Goal: Task Accomplishment & Management: Use online tool/utility

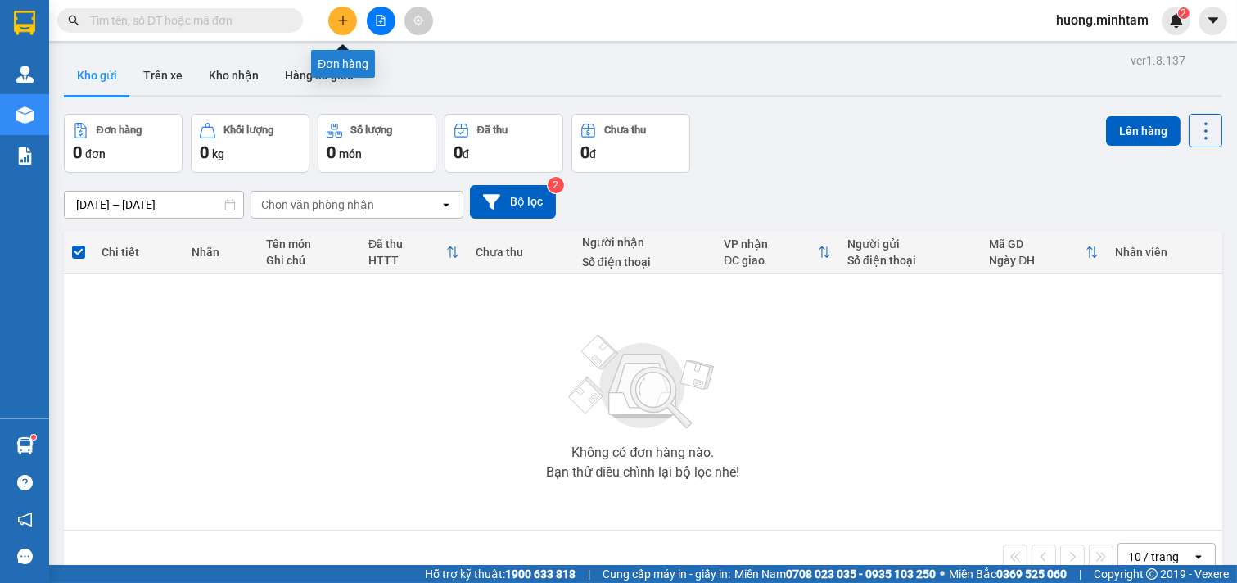
click at [341, 20] on icon "plus" at bounding box center [342, 20] width 9 height 1
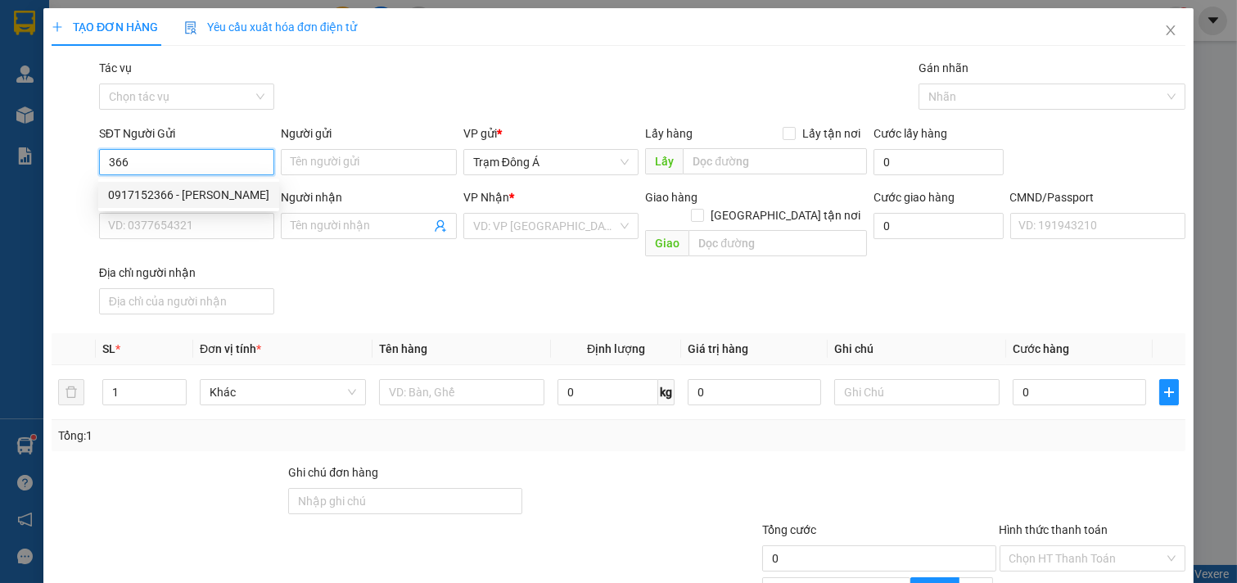
drag, startPoint x: 143, startPoint y: 188, endPoint x: 192, endPoint y: 206, distance: 52.1
click at [144, 188] on div "0917152366 - [PERSON_NAME]" at bounding box center [188, 195] width 161 height 18
type input "0917152366"
type input "[PERSON_NAME]"
type input "0899479969"
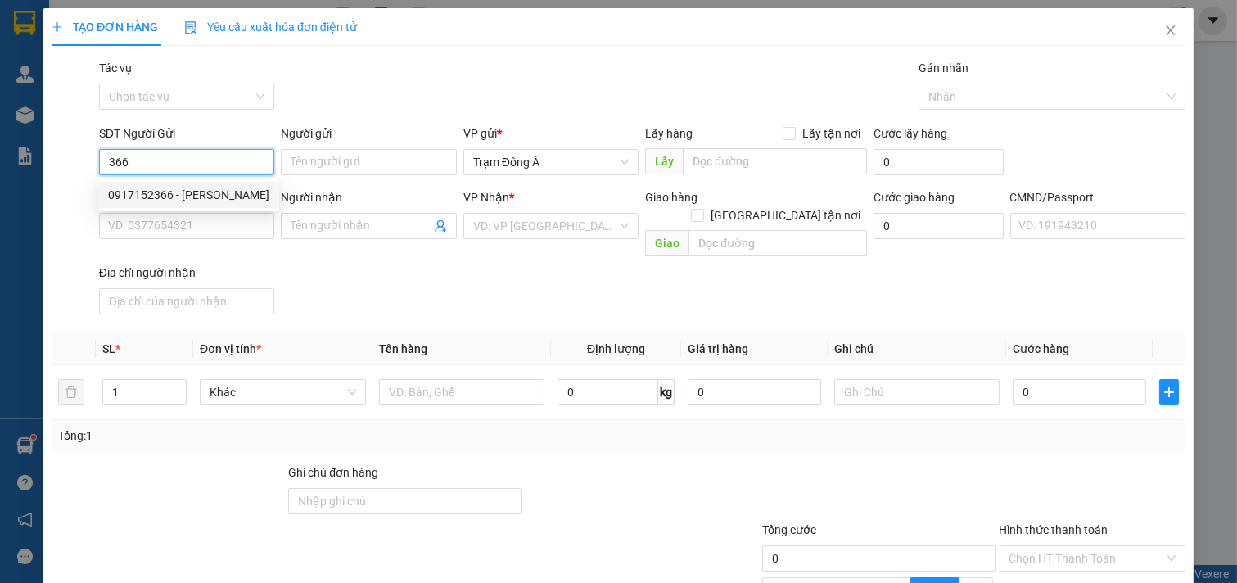
type input "[PERSON_NAME]"
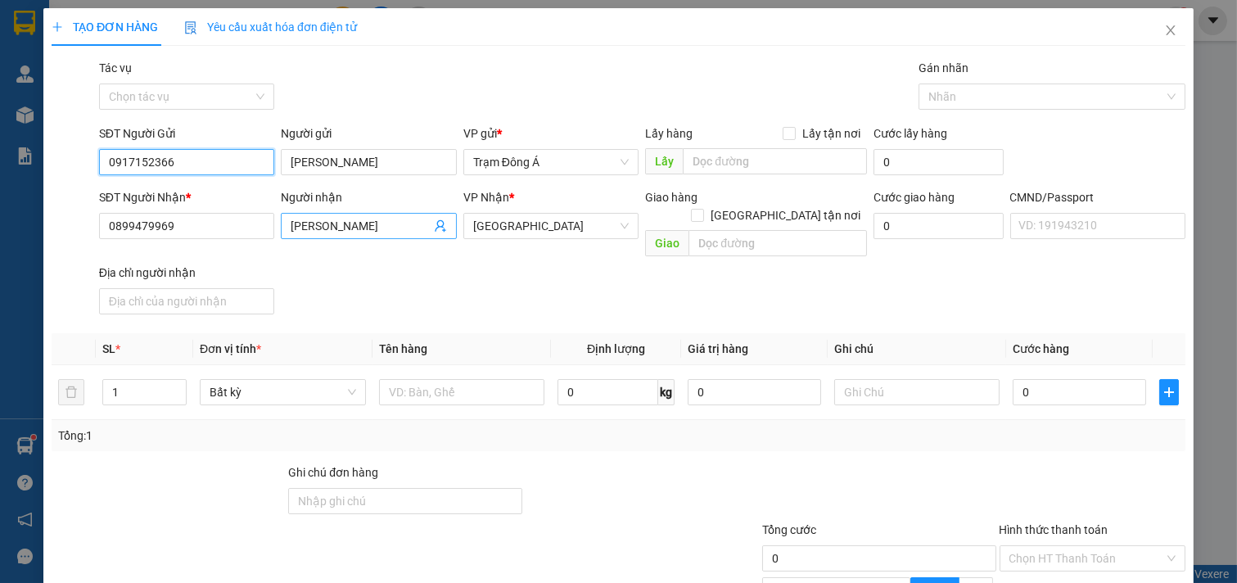
type input "0917152366"
click at [438, 224] on icon "user-add" at bounding box center [440, 226] width 11 height 12
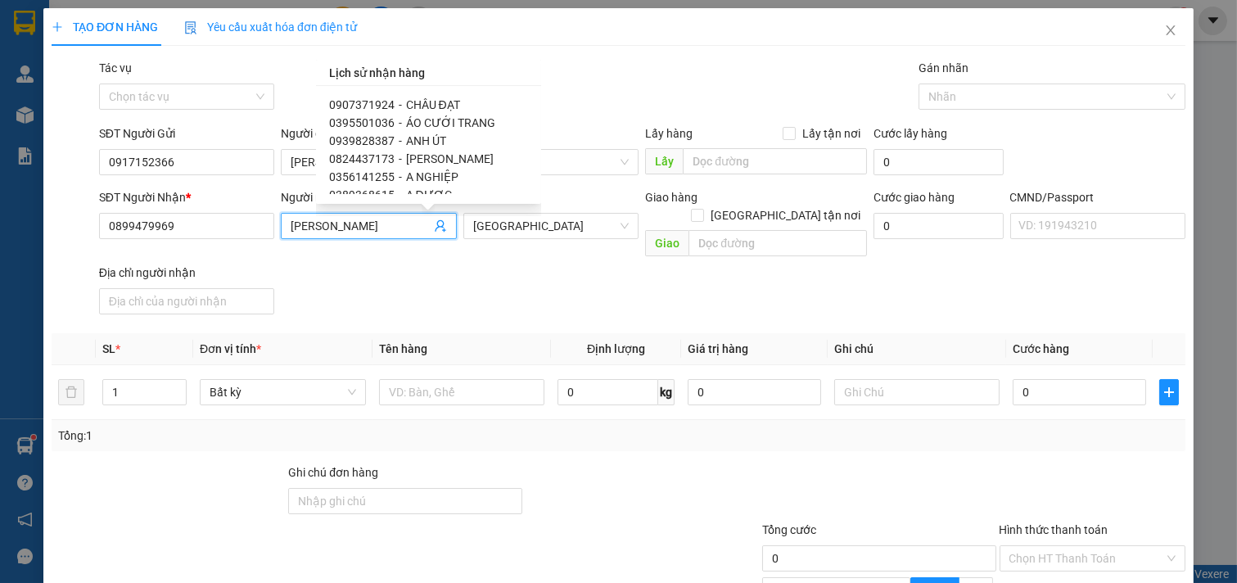
scroll to position [1207, 0]
click at [427, 111] on div "0395501036 - ÁO CƯỚI TRANG" at bounding box center [428, 105] width 199 height 18
type input "0395501036"
type input "ÁO CƯỚI TRANG"
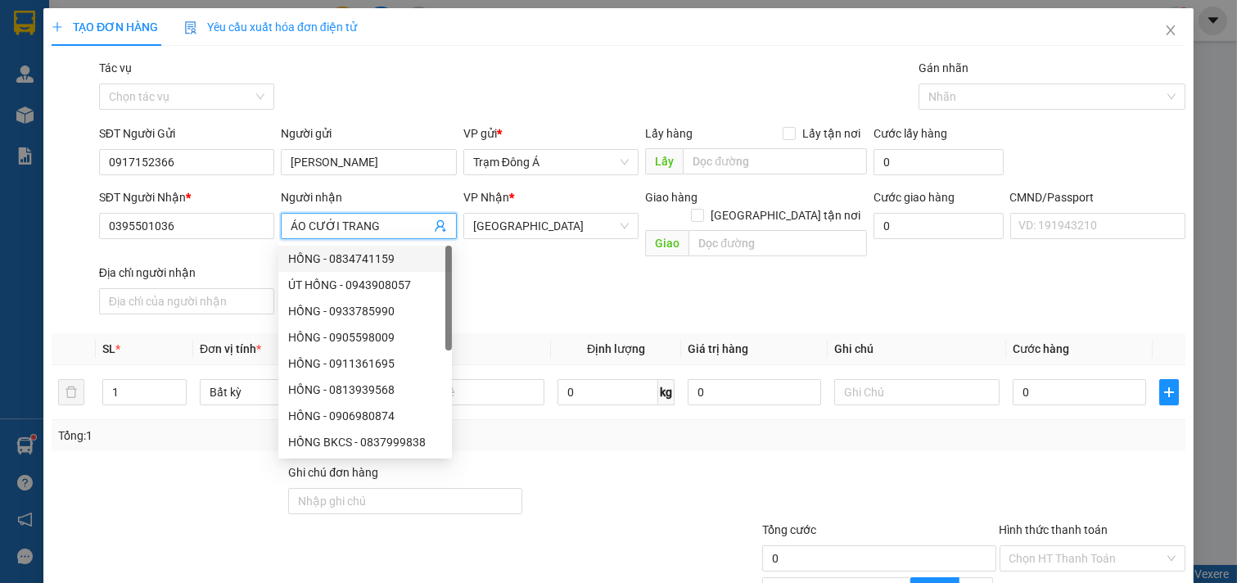
click at [434, 218] on span at bounding box center [440, 226] width 13 height 18
click at [434, 224] on icon "user-add" at bounding box center [440, 225] width 13 height 13
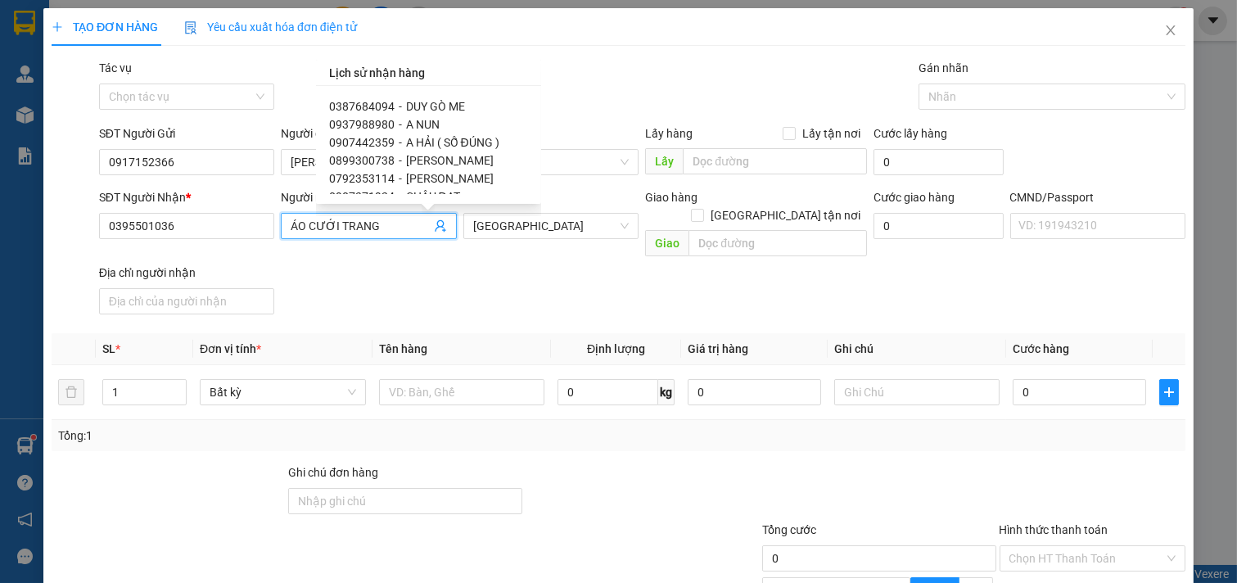
scroll to position [1151, 0]
click at [432, 173] on span "ANH ÚT" at bounding box center [426, 178] width 40 height 13
type input "0939828387"
type input "ANH ÚT"
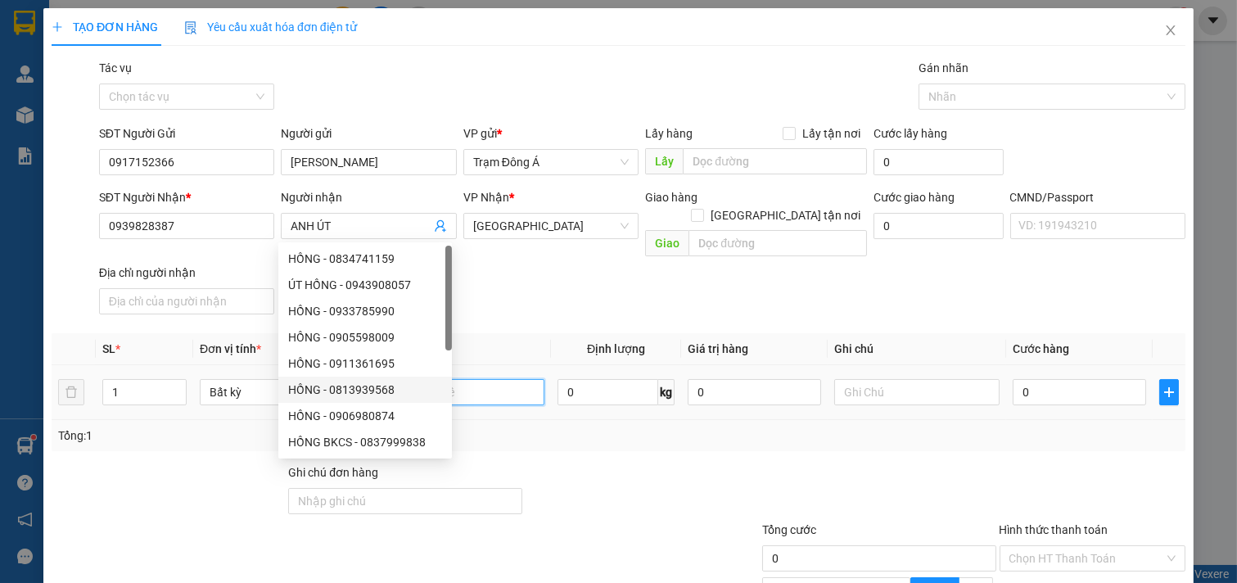
click at [516, 379] on input "text" at bounding box center [462, 392] width 166 height 26
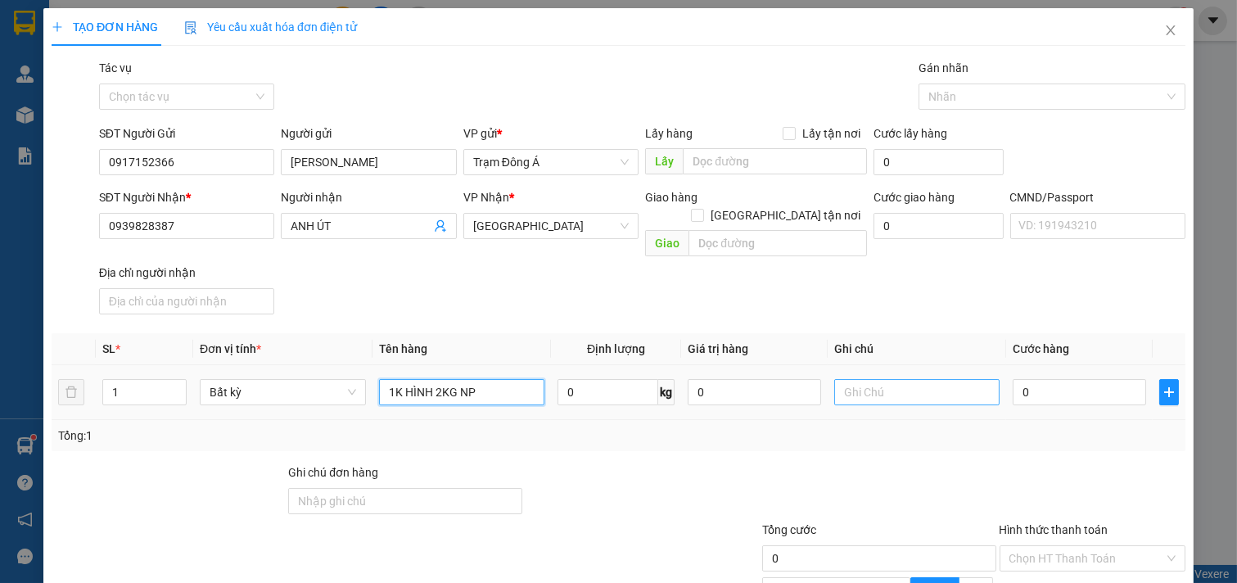
type input "1K HÌNH 2KG NP"
click at [910, 379] on input "text" at bounding box center [917, 392] width 166 height 26
type input "HUONG"
type input "2"
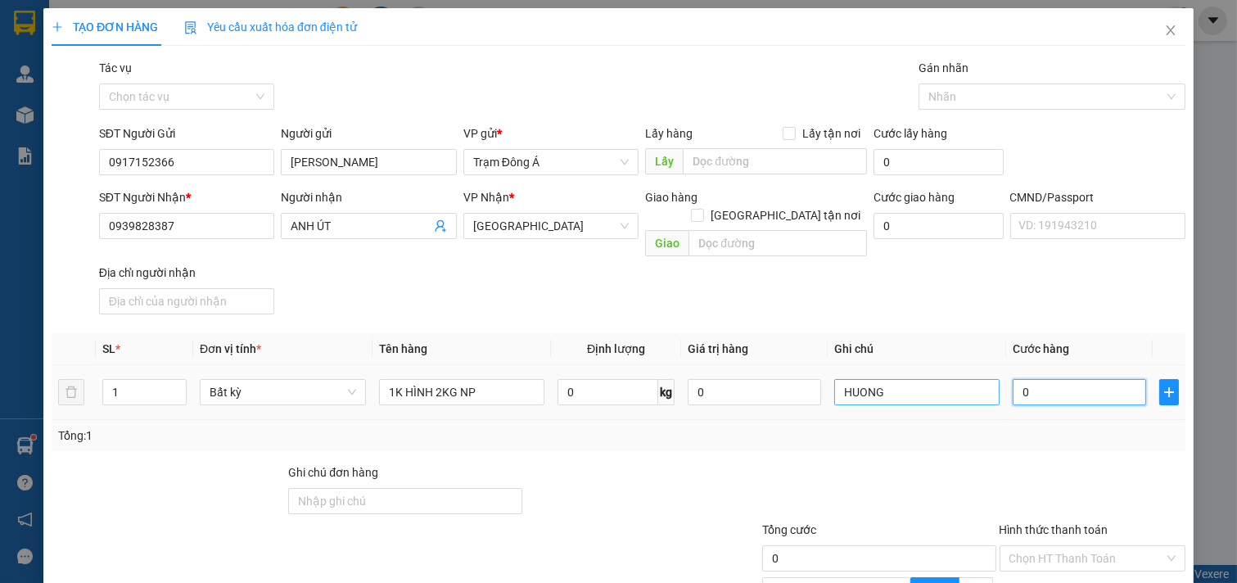
type input "2"
type input "20"
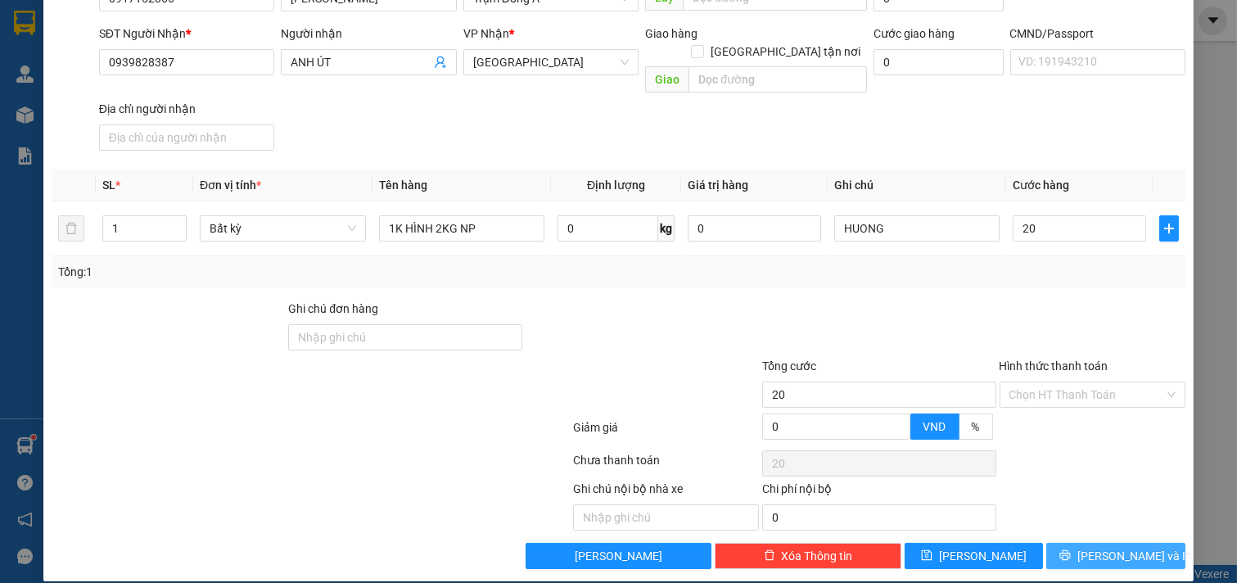
type input "20.000"
click at [1101, 547] on span "[PERSON_NAME] và In" at bounding box center [1135, 556] width 115 height 18
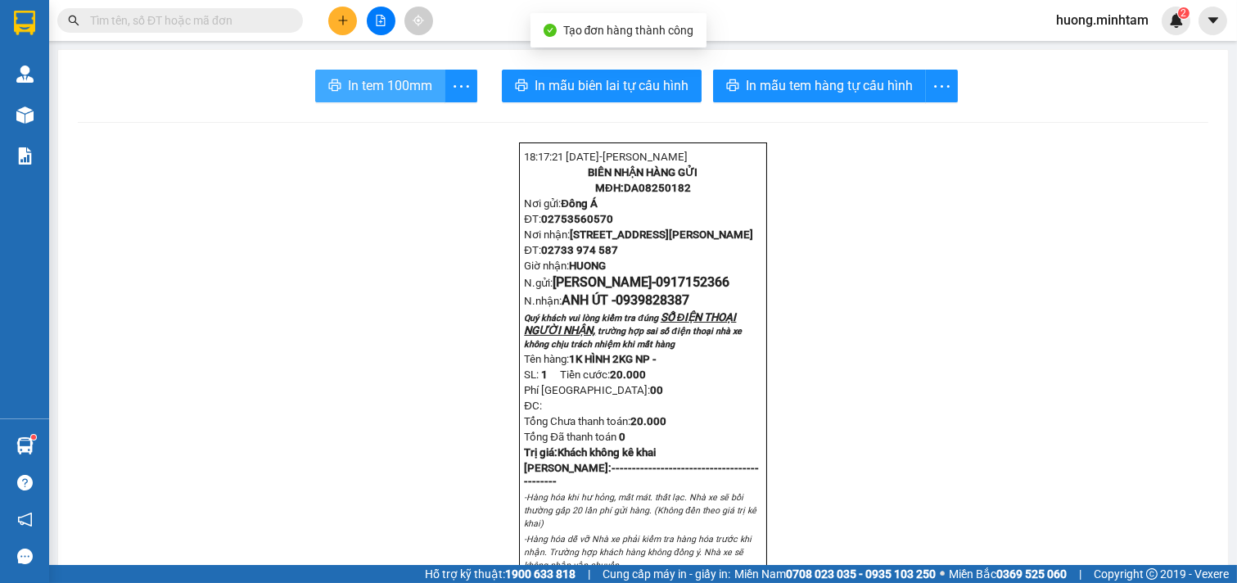
click at [391, 93] on span "In tem 100mm" at bounding box center [390, 85] width 84 height 20
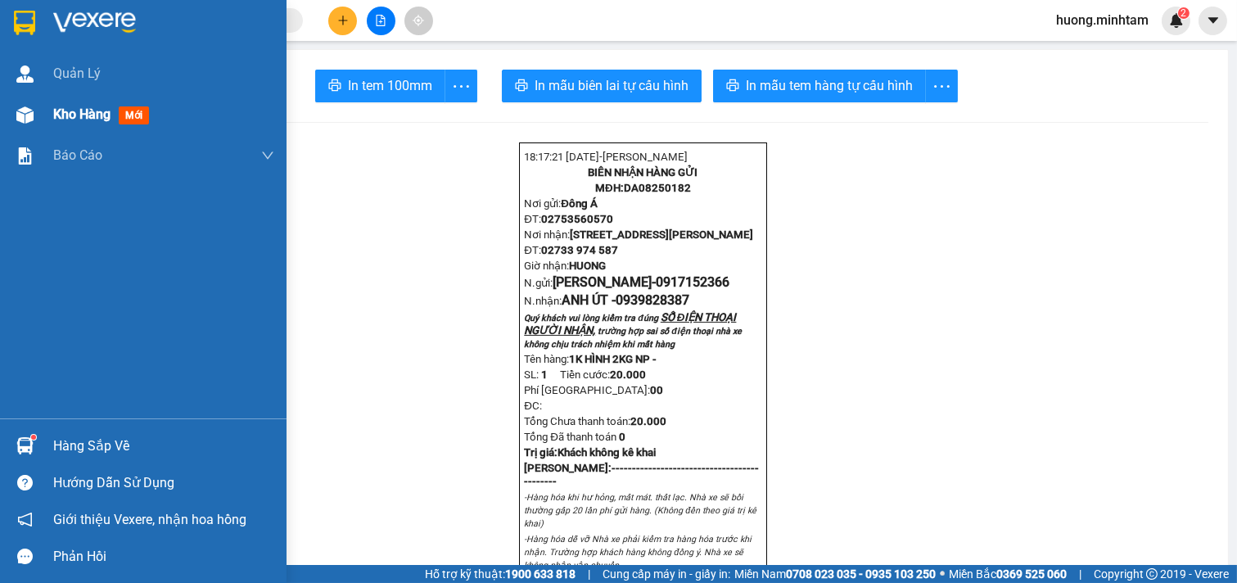
click at [103, 107] on span "Kho hàng" at bounding box center [81, 114] width 57 height 16
